Goal: Information Seeking & Learning: Learn about a topic

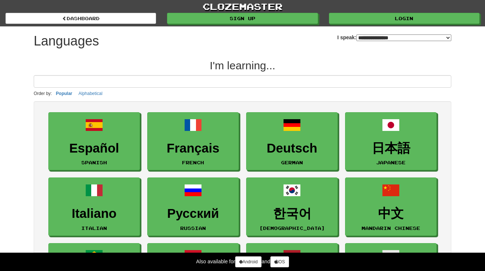
select select "*******"
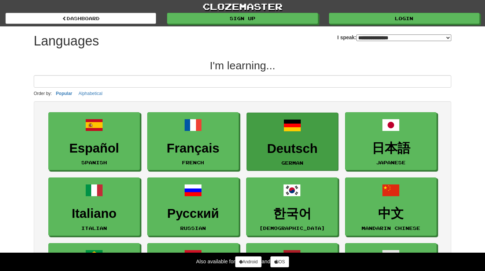
click at [274, 140] on link "Deutsch German" at bounding box center [293, 142] width 92 height 58
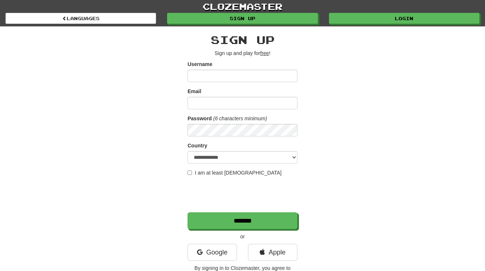
scroll to position [14, 0]
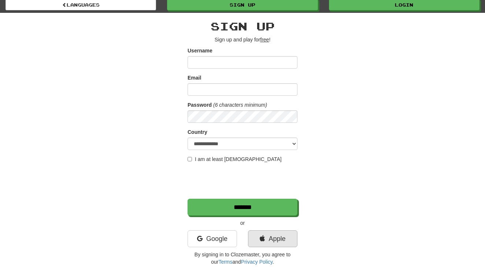
click at [281, 235] on link "Apple" at bounding box center [272, 238] width 49 height 17
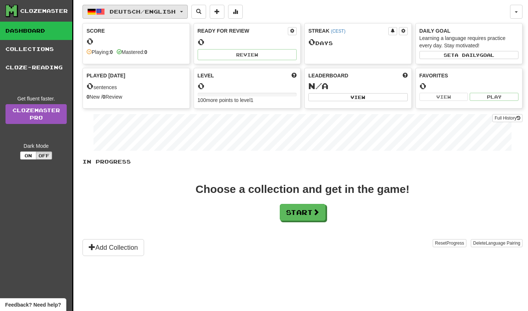
click at [183, 11] on span "button" at bounding box center [181, 11] width 3 height 1
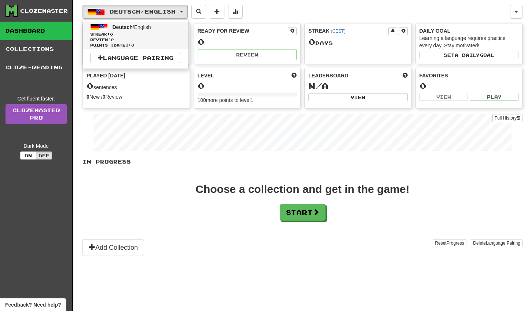
click at [147, 25] on span "Deutsch / English" at bounding box center [132, 27] width 38 height 6
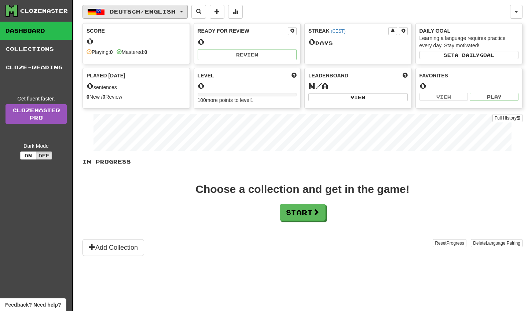
click at [188, 7] on button "Deutsch / English" at bounding box center [134, 12] width 105 height 14
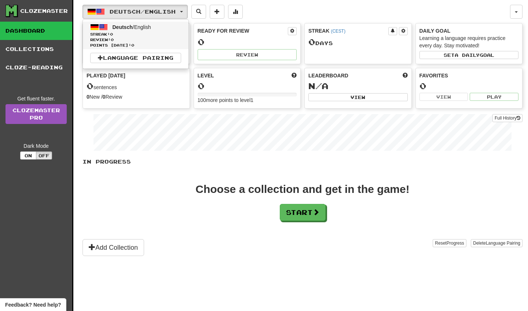
click at [103, 25] on span at bounding box center [103, 27] width 9 height 9
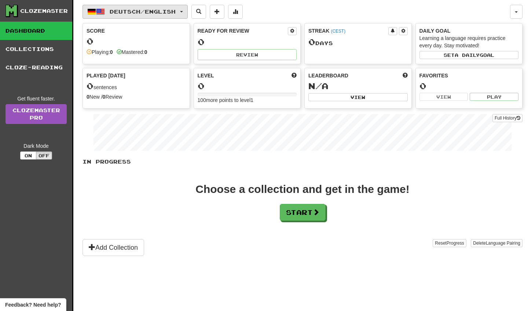
click at [185, 10] on button "Deutsch / English" at bounding box center [134, 12] width 105 height 14
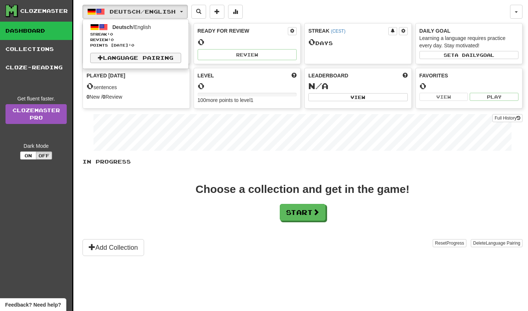
click at [156, 58] on link "Language Pairing" at bounding box center [135, 58] width 91 height 10
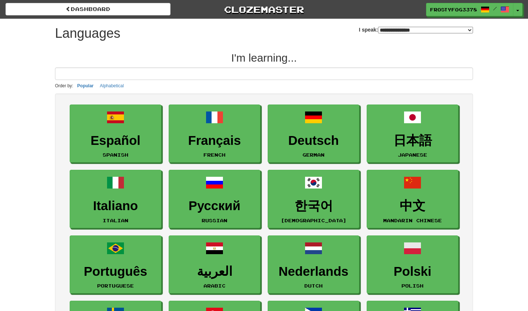
select select "********"
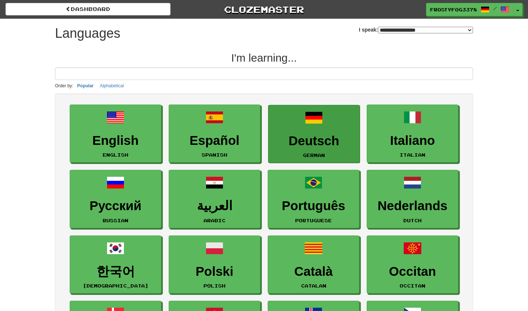
click at [333, 142] on h3 "Deutsch" at bounding box center [314, 141] width 84 height 14
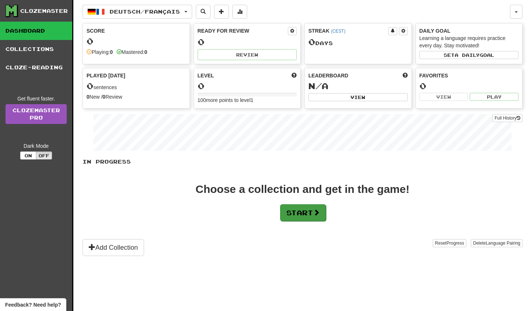
click at [311, 211] on button "Start" at bounding box center [303, 212] width 46 height 17
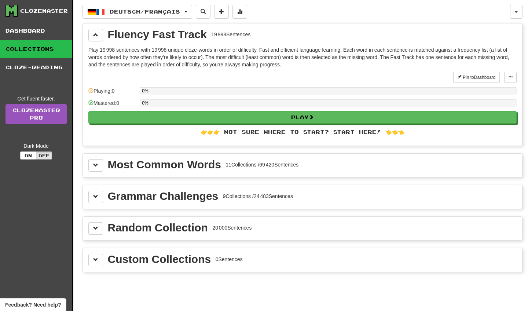
click at [275, 125] on div "Pin to Dashboard Pin to Dashboard Manage Sentences Playing: 0 0% Mastered: 0 0%…" at bounding box center [302, 106] width 428 height 69
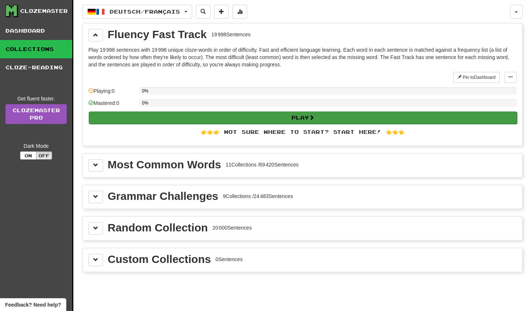
click at [273, 114] on button "Play" at bounding box center [303, 117] width 428 height 12
select select "**"
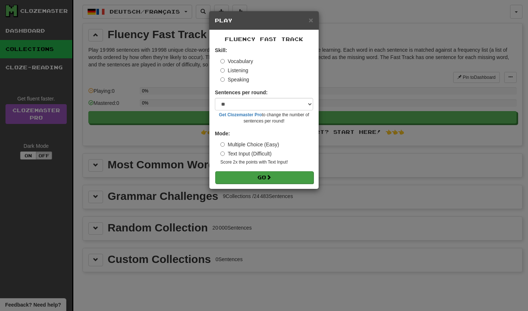
click at [257, 179] on button "Go" at bounding box center [264, 177] width 98 height 12
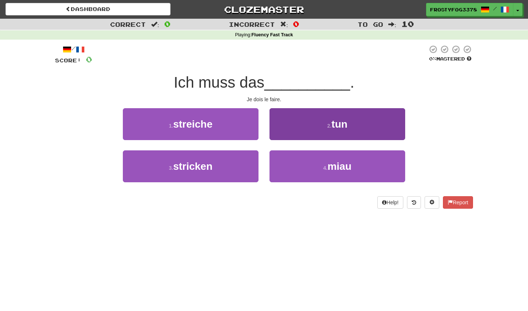
click at [331, 122] on button "2 . tun" at bounding box center [337, 124] width 136 height 32
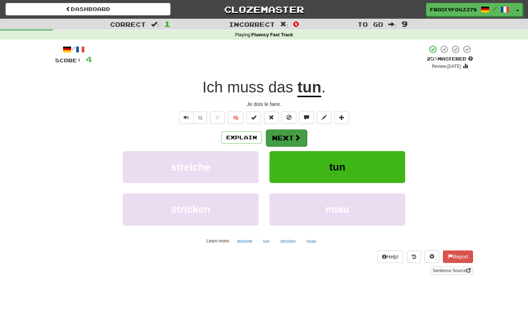
click at [294, 140] on span at bounding box center [297, 137] width 7 height 7
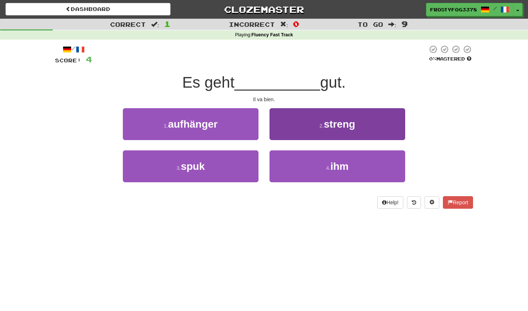
click at [290, 133] on button "2 . streng" at bounding box center [337, 124] width 136 height 32
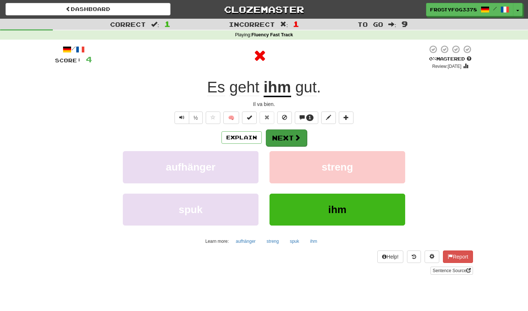
click at [291, 134] on button "Next" at bounding box center [286, 137] width 41 height 17
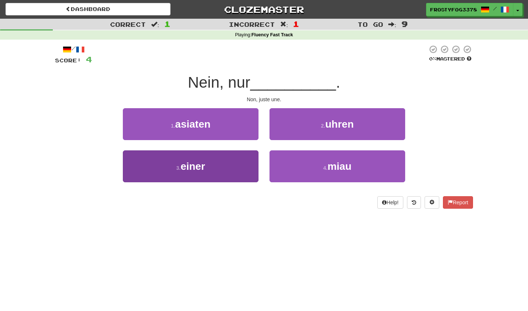
click at [253, 161] on button "3 . einer" at bounding box center [191, 166] width 136 height 32
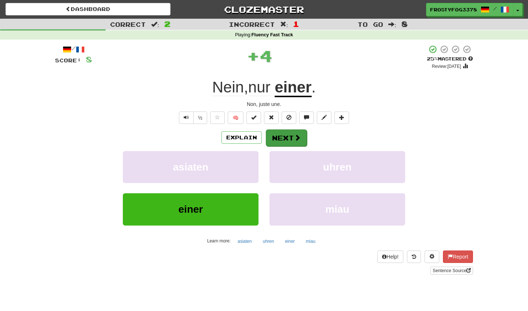
click at [281, 134] on button "Next" at bounding box center [286, 137] width 41 height 17
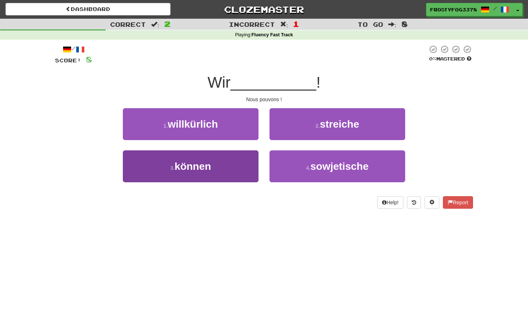
click at [241, 163] on button "3 . können" at bounding box center [191, 166] width 136 height 32
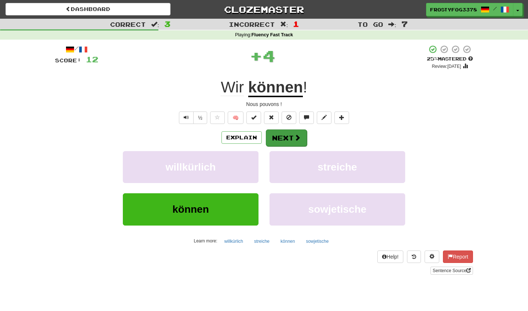
click at [282, 135] on button "Next" at bounding box center [286, 137] width 41 height 17
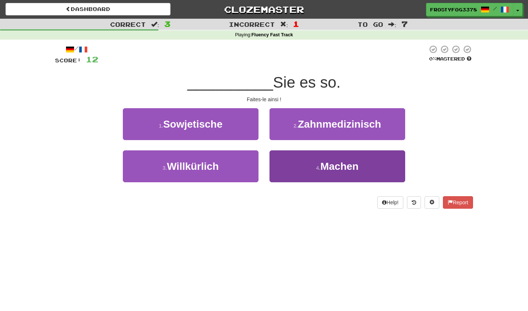
click at [308, 179] on button "4 . [GEOGRAPHIC_DATA]" at bounding box center [337, 166] width 136 height 32
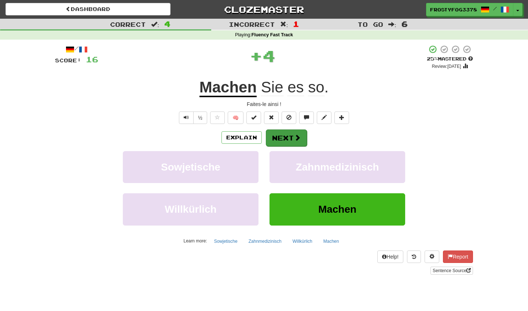
click at [286, 136] on button "Next" at bounding box center [286, 137] width 41 height 17
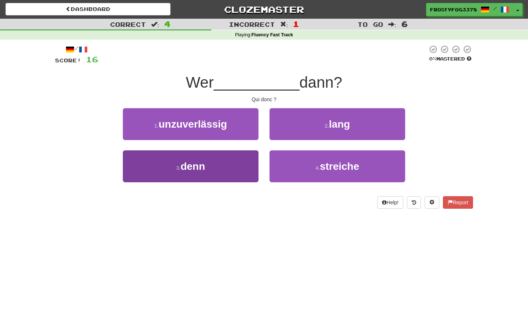
click at [246, 168] on button "3 . denn" at bounding box center [191, 166] width 136 height 32
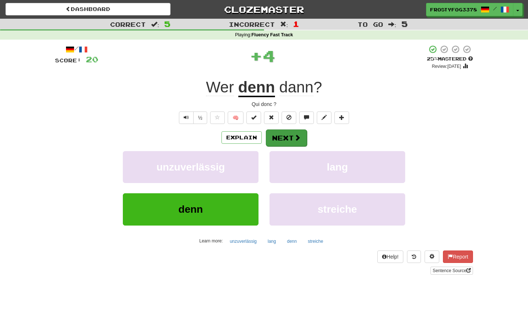
click at [282, 134] on button "Next" at bounding box center [286, 137] width 41 height 17
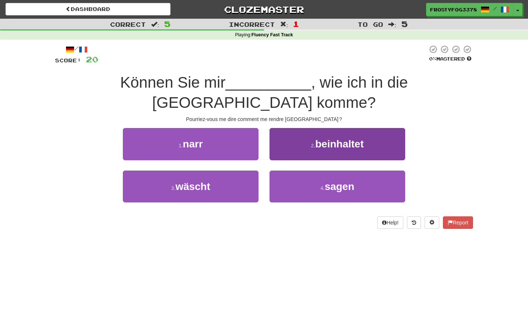
click at [292, 146] on button "2 . beinhaltet" at bounding box center [337, 144] width 136 height 32
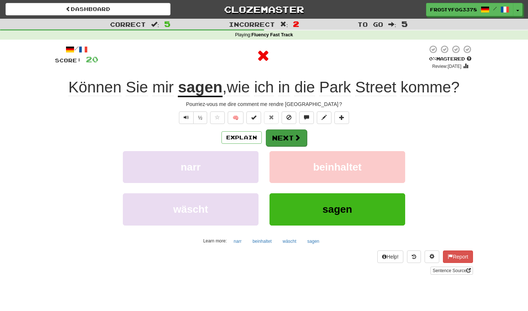
click at [292, 146] on button "Next" at bounding box center [286, 137] width 41 height 17
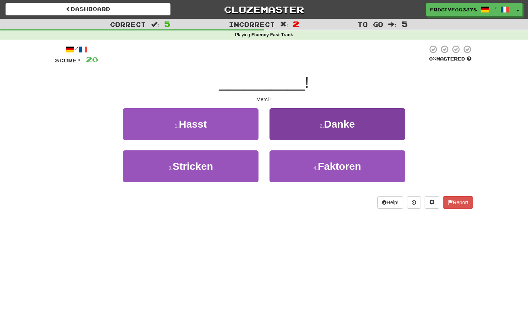
click at [321, 128] on button "2 . Danke" at bounding box center [337, 124] width 136 height 32
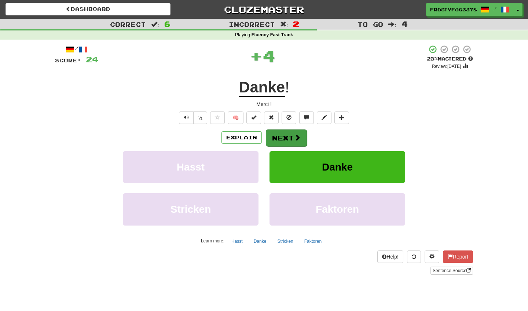
click at [285, 142] on button "Next" at bounding box center [286, 137] width 41 height 17
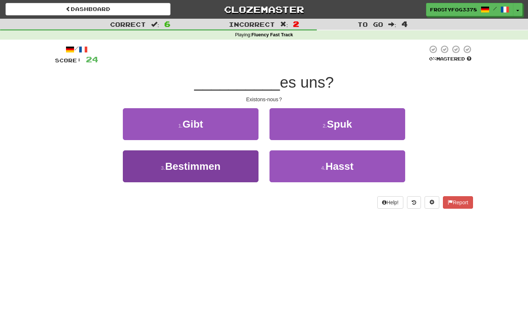
click at [232, 170] on button "3 . Bestimmen" at bounding box center [191, 166] width 136 height 32
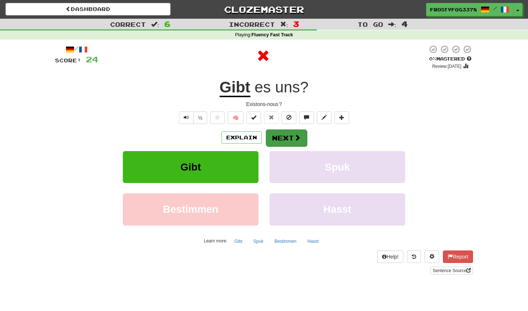
click at [278, 134] on button "Next" at bounding box center [286, 137] width 41 height 17
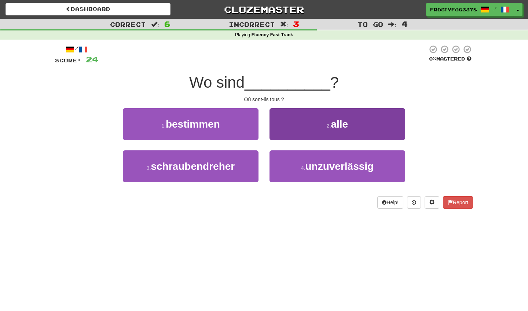
click at [297, 132] on button "2 . alle" at bounding box center [337, 124] width 136 height 32
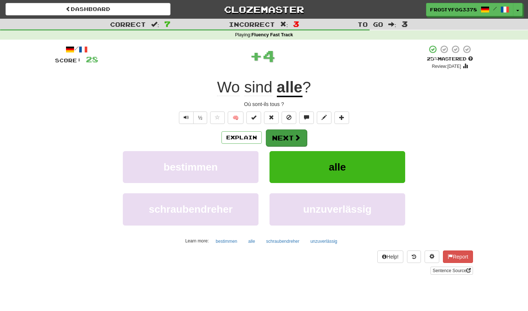
click at [280, 142] on button "Next" at bounding box center [286, 137] width 41 height 17
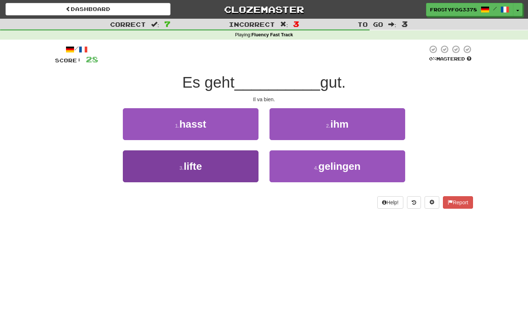
click at [240, 171] on button "3 . lifte" at bounding box center [191, 166] width 136 height 32
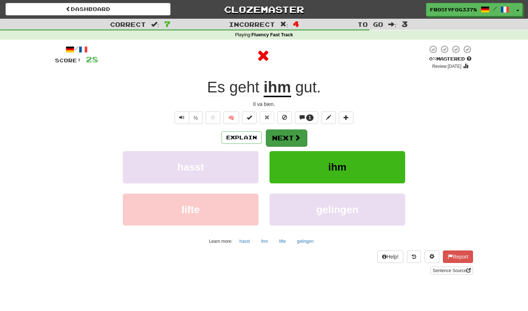
click at [285, 133] on button "Next" at bounding box center [286, 137] width 41 height 17
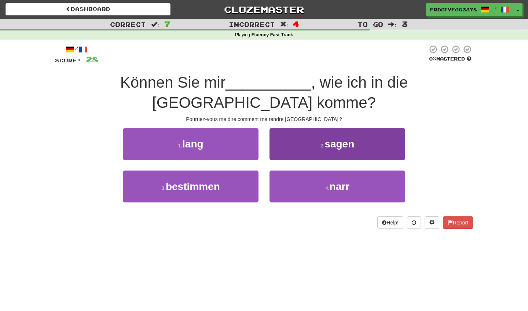
click at [303, 137] on button "2 . sagen" at bounding box center [337, 144] width 136 height 32
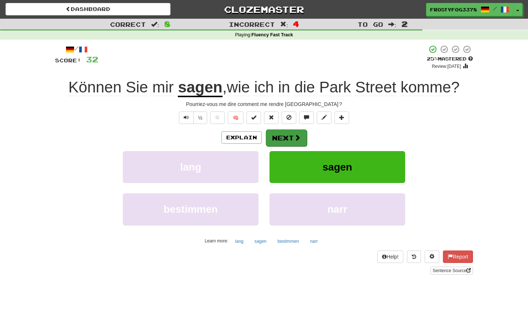
click at [286, 138] on button "Next" at bounding box center [286, 137] width 41 height 17
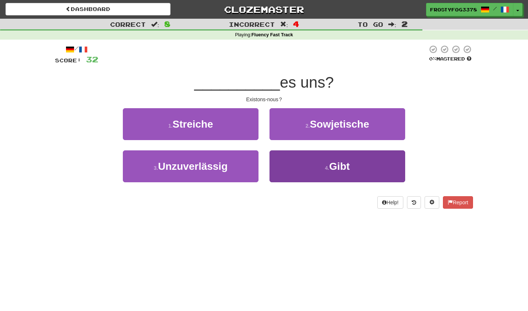
click at [299, 177] on button "4 . Gibt" at bounding box center [337, 166] width 136 height 32
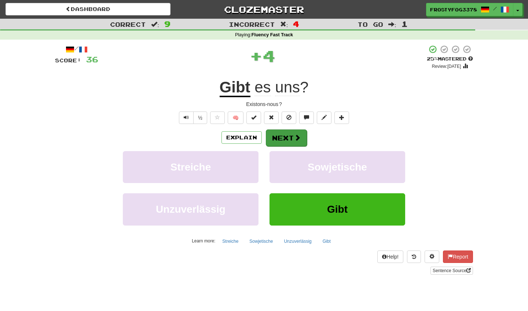
click at [288, 138] on button "Next" at bounding box center [286, 137] width 41 height 17
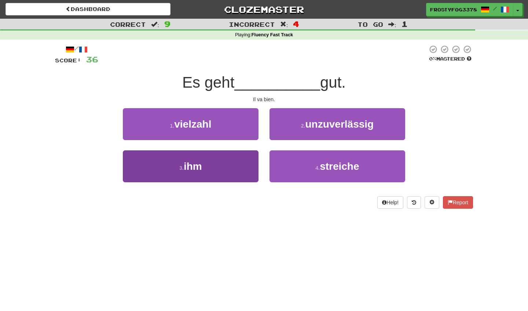
click at [235, 172] on button "3 . ihm" at bounding box center [191, 166] width 136 height 32
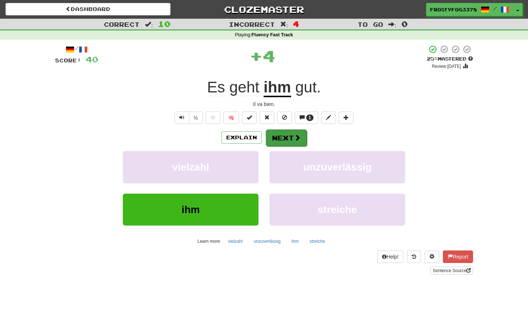
click at [277, 136] on button "Next" at bounding box center [286, 137] width 41 height 17
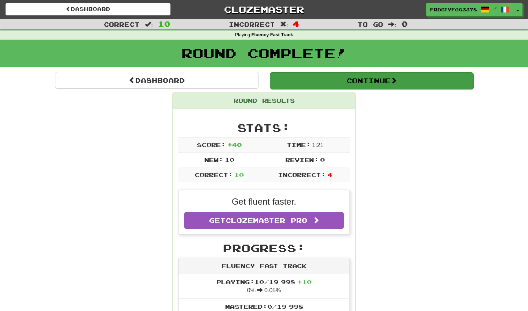
click at [338, 74] on button "Continue" at bounding box center [371, 80] width 203 height 17
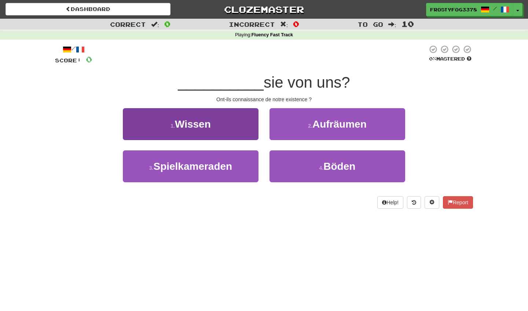
click at [249, 130] on button "1 . Wissen" at bounding box center [191, 124] width 136 height 32
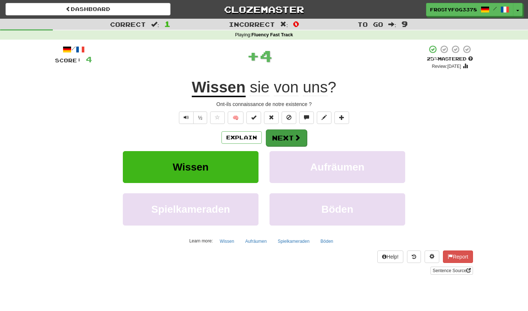
click at [283, 133] on button "Next" at bounding box center [286, 137] width 41 height 17
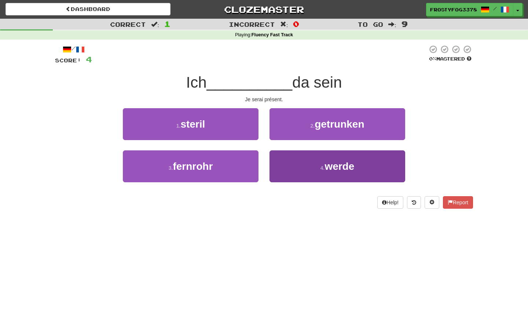
click at [313, 176] on button "4 . werde" at bounding box center [337, 166] width 136 height 32
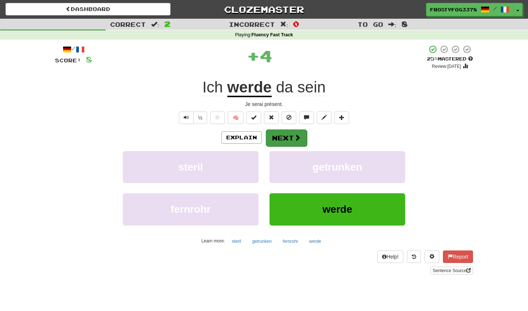
click at [295, 143] on button "Next" at bounding box center [286, 137] width 41 height 17
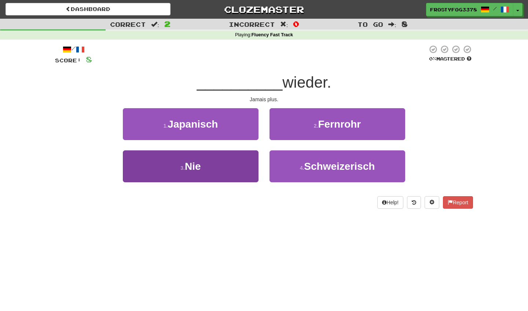
click at [238, 166] on button "3 . Nie" at bounding box center [191, 166] width 136 height 32
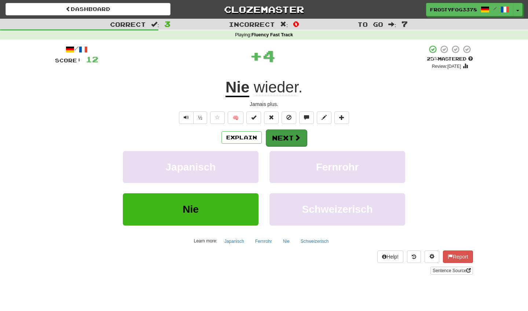
click at [282, 138] on button "Next" at bounding box center [286, 137] width 41 height 17
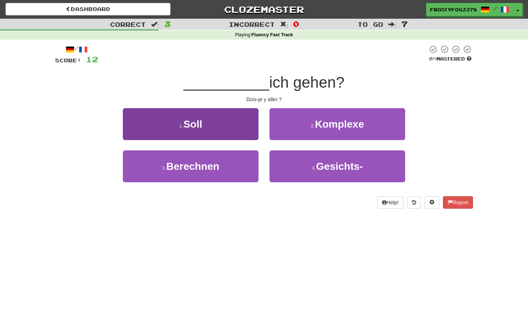
click at [248, 131] on button "1 . Soll" at bounding box center [191, 124] width 136 height 32
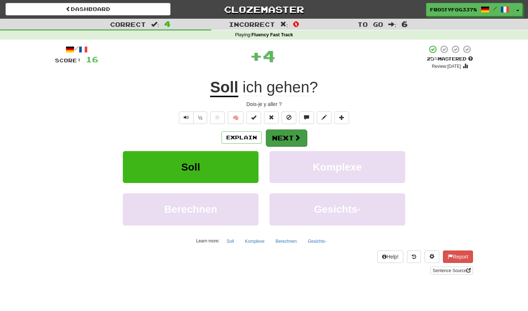
click at [290, 137] on button "Next" at bounding box center [286, 137] width 41 height 17
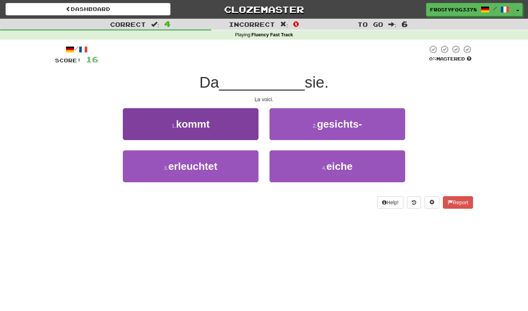
click at [250, 126] on button "1 . kommt" at bounding box center [191, 124] width 136 height 32
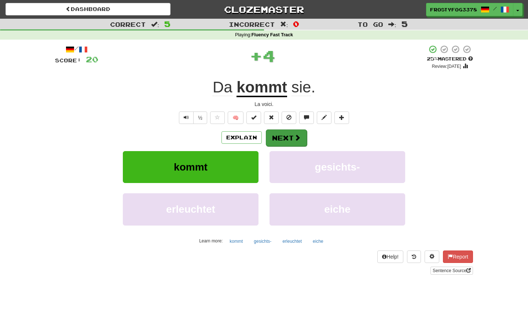
click at [290, 135] on button "Next" at bounding box center [286, 137] width 41 height 17
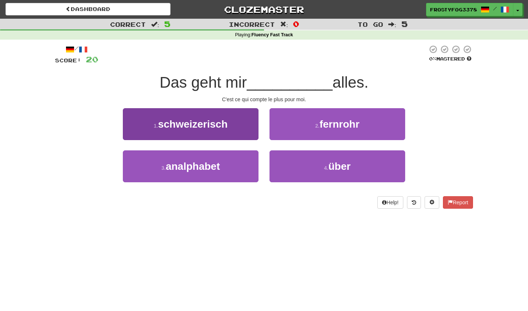
click at [221, 126] on span "schweizerisch" at bounding box center [193, 123] width 70 height 11
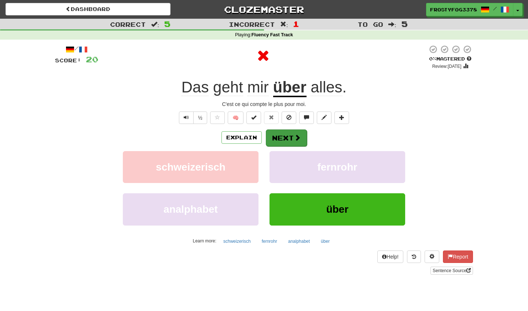
click at [278, 140] on button "Next" at bounding box center [286, 137] width 41 height 17
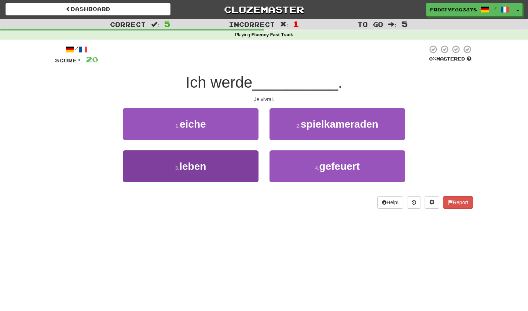
click at [239, 171] on button "3 . leben" at bounding box center [191, 166] width 136 height 32
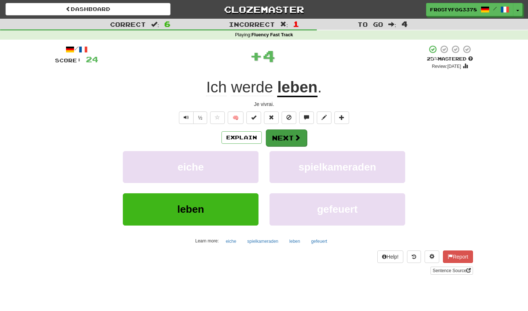
click at [281, 133] on button "Next" at bounding box center [286, 137] width 41 height 17
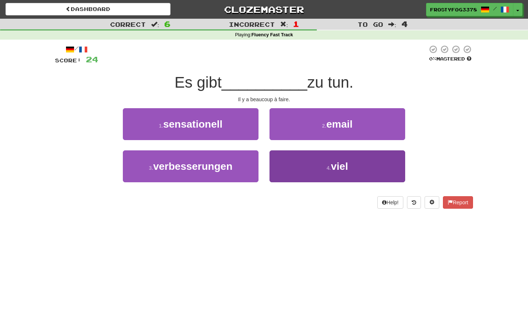
click at [302, 159] on button "4 . viel" at bounding box center [337, 166] width 136 height 32
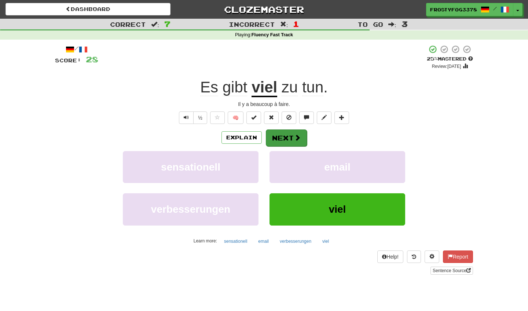
click at [292, 137] on button "Next" at bounding box center [286, 137] width 41 height 17
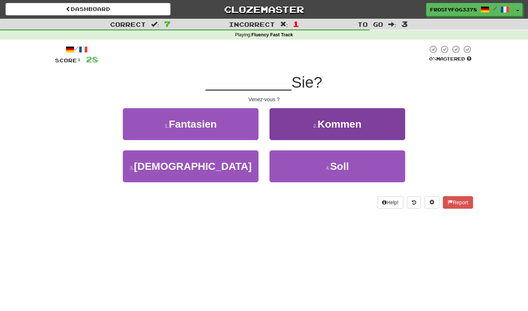
click at [294, 122] on button "2 . Kommen" at bounding box center [337, 124] width 136 height 32
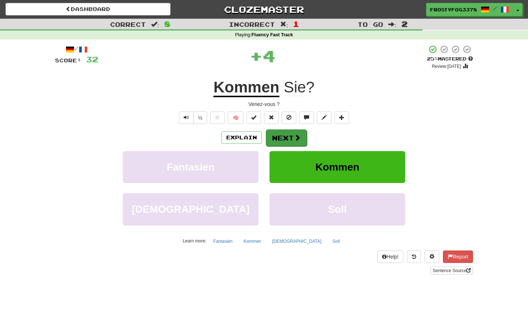
click at [292, 136] on button "Next" at bounding box center [286, 137] width 41 height 17
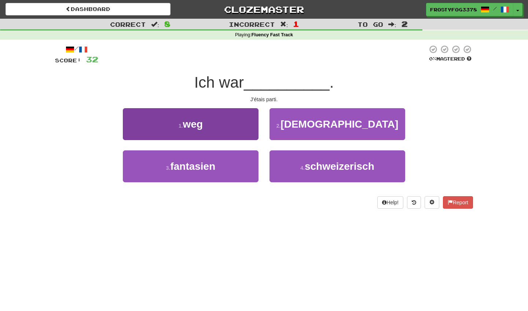
click at [241, 125] on button "1 . weg" at bounding box center [191, 124] width 136 height 32
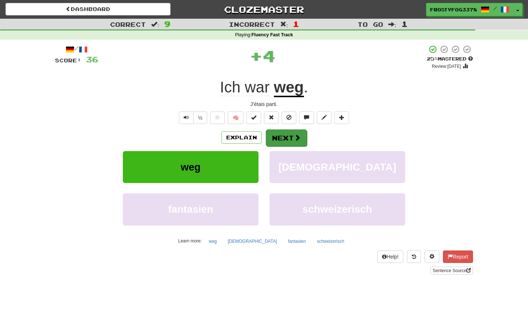
click at [289, 134] on button "Next" at bounding box center [286, 137] width 41 height 17
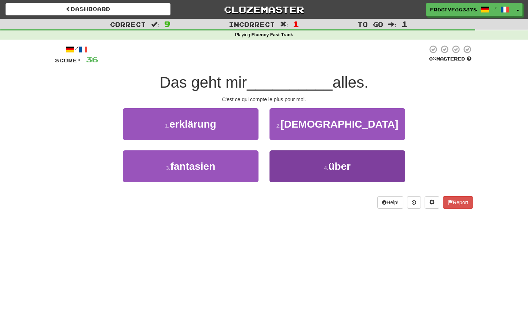
click at [296, 169] on button "4 . über" at bounding box center [337, 166] width 136 height 32
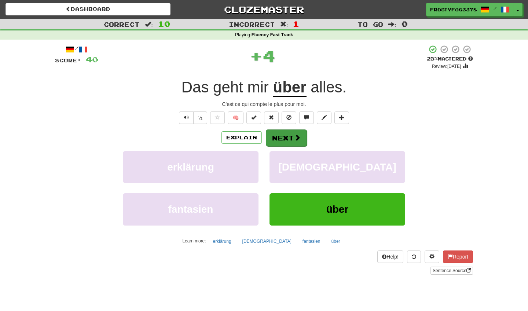
click at [285, 142] on button "Next" at bounding box center [286, 137] width 41 height 17
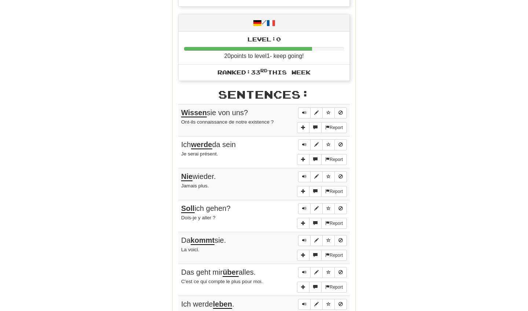
scroll to position [334, 0]
click at [305, 110] on span "Sentence controls" at bounding box center [304, 112] width 4 height 4
click at [301, 139] on button "Sentence controls" at bounding box center [304, 144] width 12 height 11
click at [300, 170] on button "Sentence controls" at bounding box center [304, 175] width 12 height 11
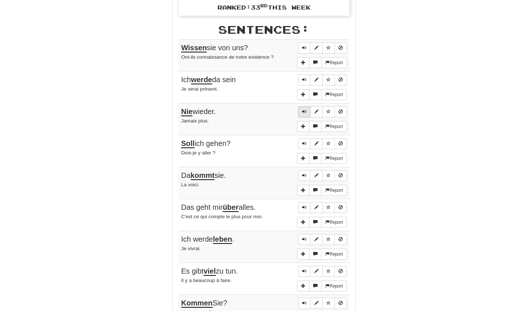
scroll to position [419, 0]
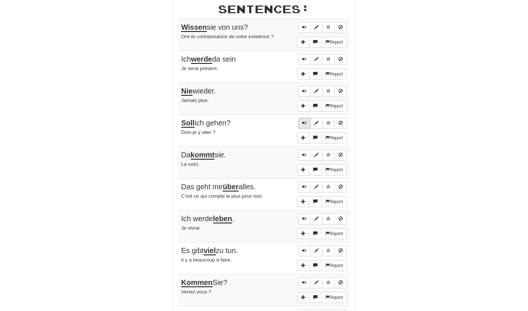
click at [301, 118] on button "Sentence controls" at bounding box center [304, 123] width 12 height 11
click at [302, 150] on button "Sentence controls" at bounding box center [304, 155] width 12 height 11
click at [303, 184] on span "Sentence controls" at bounding box center [304, 186] width 4 height 4
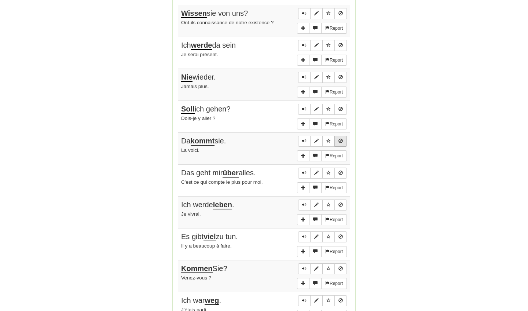
scroll to position [378, 0]
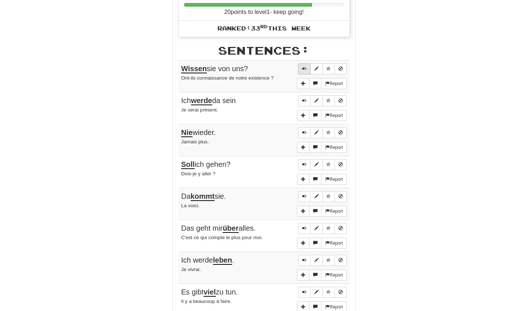
click at [305, 63] on button "Sentence controls" at bounding box center [304, 68] width 12 height 11
click at [301, 95] on button "Sentence controls" at bounding box center [304, 100] width 12 height 11
click at [300, 127] on button "Sentence controls" at bounding box center [304, 132] width 12 height 11
click at [302, 159] on button "Sentence controls" at bounding box center [304, 164] width 12 height 11
click at [300, 191] on button "Sentence controls" at bounding box center [304, 196] width 12 height 11
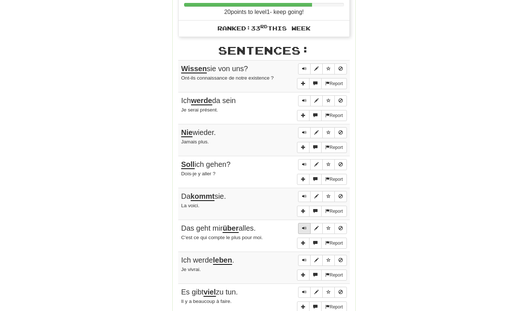
click at [301, 224] on button "Sentence controls" at bounding box center [304, 228] width 12 height 11
click at [304, 258] on span "Sentence controls" at bounding box center [304, 260] width 4 height 4
click at [301, 287] on button "Sentence controls" at bounding box center [304, 292] width 12 height 11
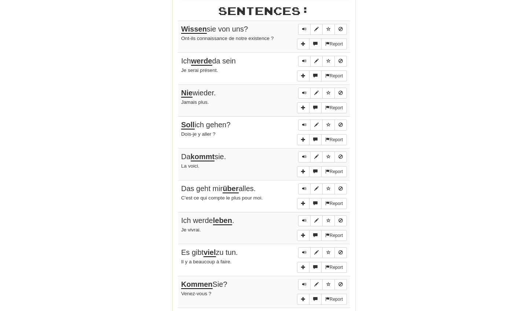
scroll to position [428, 0]
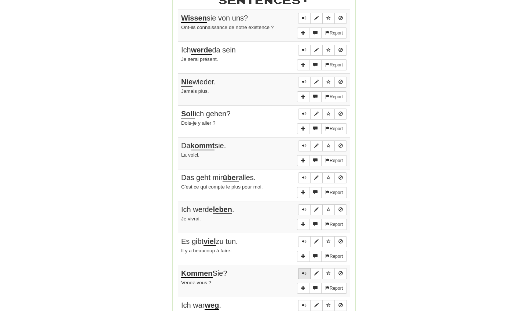
click at [304, 271] on span "Sentence controls" at bounding box center [304, 273] width 4 height 4
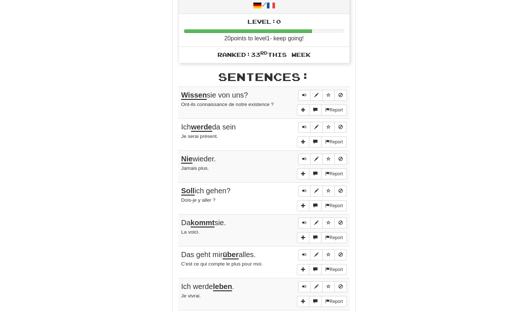
scroll to position [351, 0]
click at [305, 93] on span "Sentence controls" at bounding box center [304, 95] width 4 height 4
click at [301, 108] on span "More sentence controls" at bounding box center [303, 110] width 4 height 4
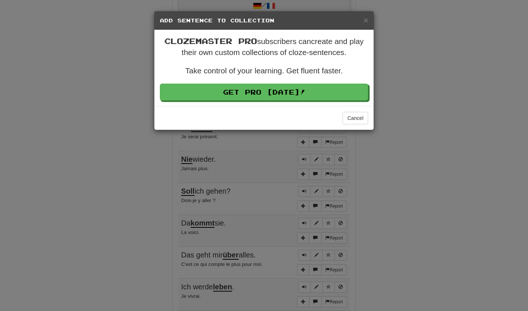
click at [369, 20] on div "× Add Sentence to Collection" at bounding box center [263, 20] width 219 height 19
click at [368, 22] on span "×" at bounding box center [366, 20] width 4 height 8
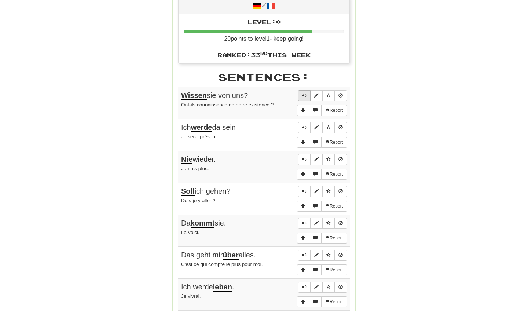
click at [300, 91] on button "Sentence controls" at bounding box center [304, 95] width 12 height 11
click at [299, 122] on button "Sentence controls" at bounding box center [304, 127] width 12 height 11
click at [306, 93] on span "Sentence controls" at bounding box center [304, 95] width 4 height 4
click at [307, 154] on button "Sentence controls" at bounding box center [304, 159] width 12 height 11
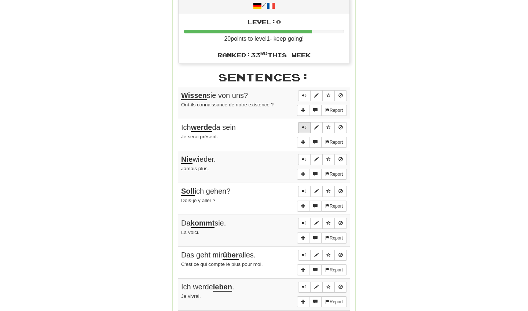
click at [301, 122] on button "Sentence controls" at bounding box center [304, 127] width 12 height 11
click at [305, 93] on span "Sentence controls" at bounding box center [304, 95] width 4 height 4
click at [304, 187] on button "Sentence controls" at bounding box center [304, 191] width 12 height 11
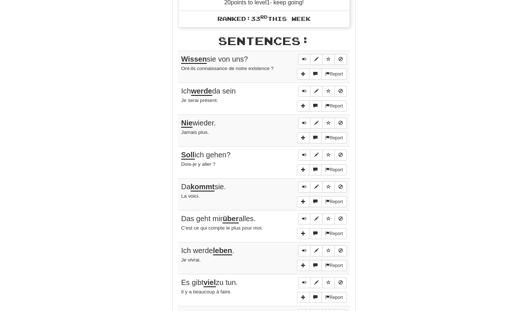
scroll to position [377, 0]
